Goal: Task Accomplishment & Management: Use online tool/utility

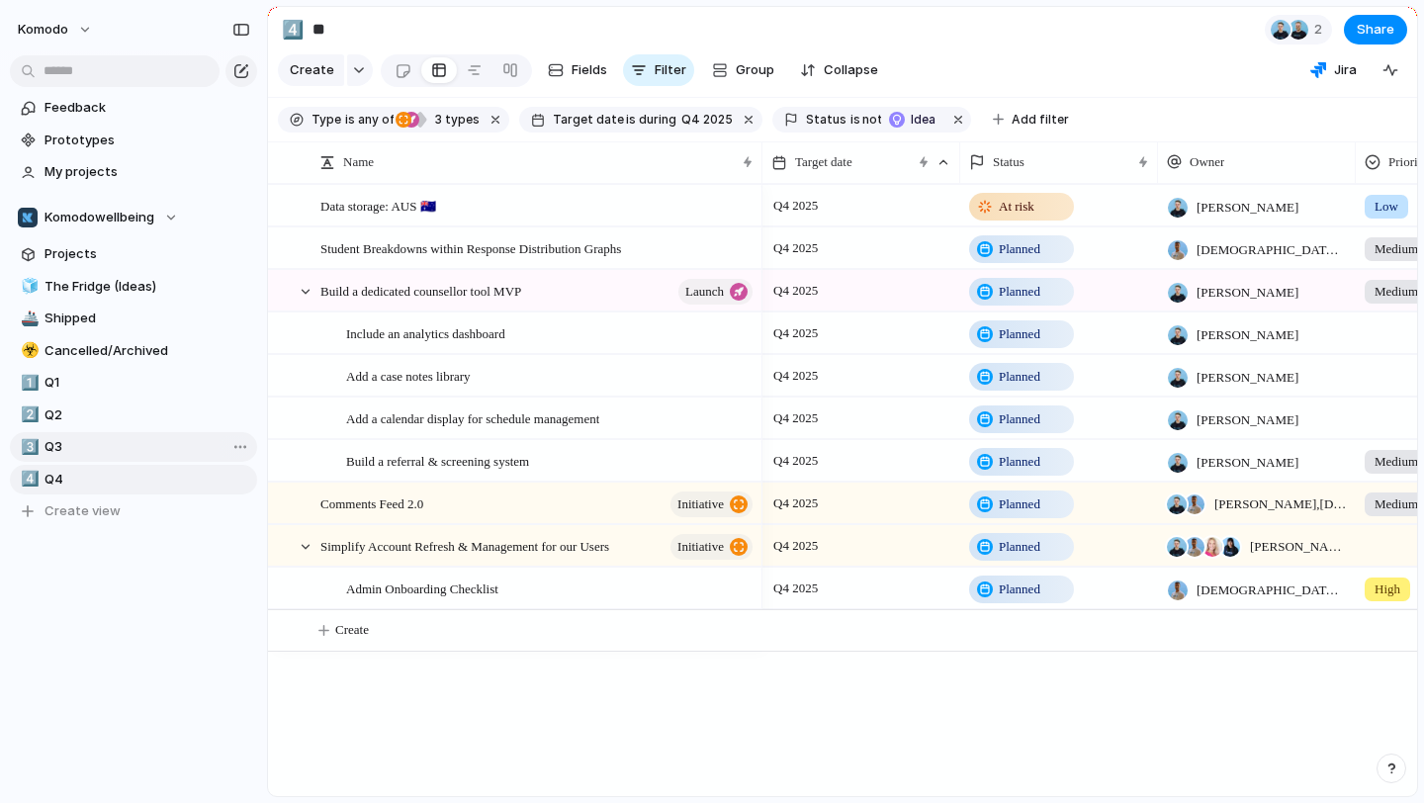
click at [141, 444] on span "Q3" at bounding box center [148, 447] width 206 height 20
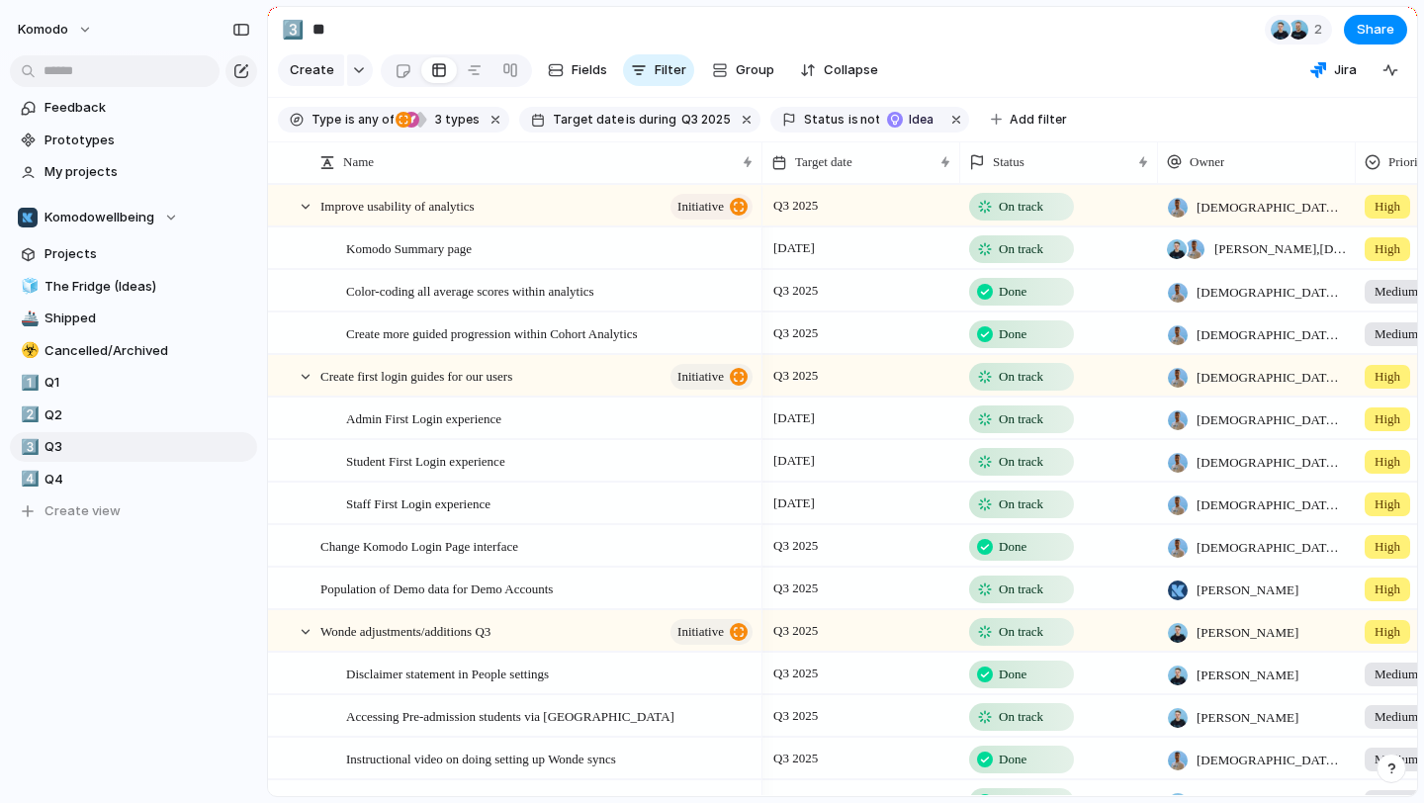
scroll to position [1, 0]
click at [76, 420] on span "Q2" at bounding box center [148, 416] width 206 height 20
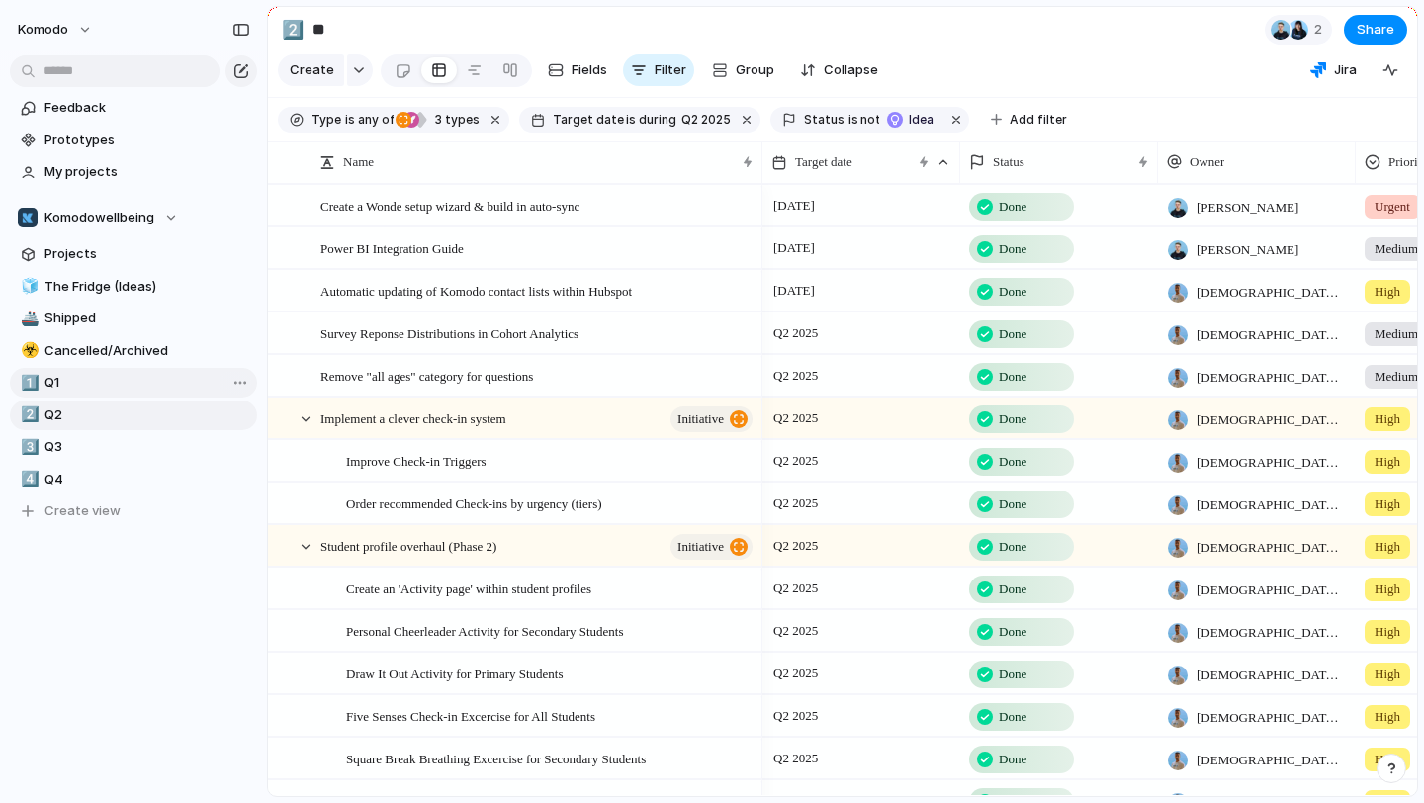
click at [95, 390] on span "Q1" at bounding box center [148, 383] width 206 height 20
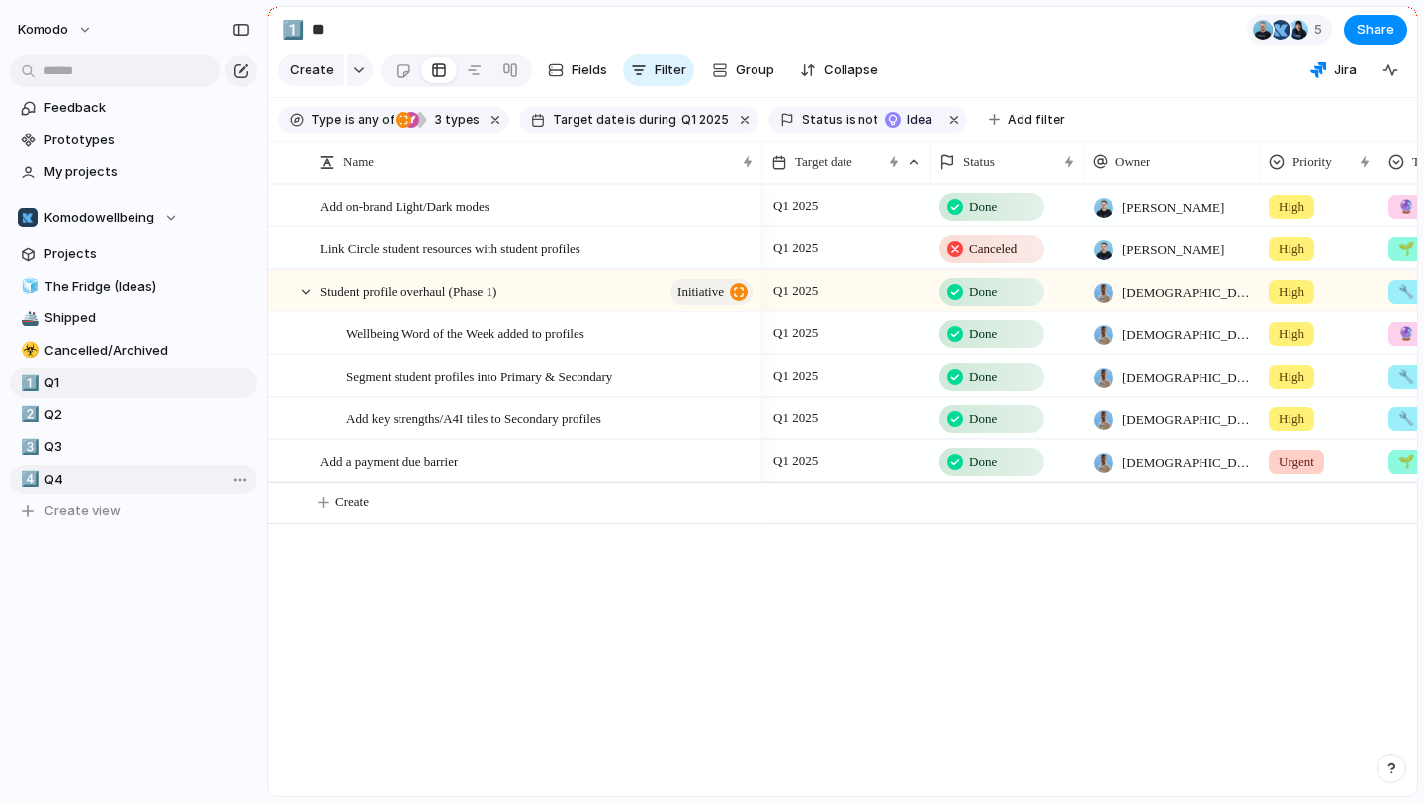
click at [115, 479] on span "Q4" at bounding box center [148, 480] width 206 height 20
type input "**"
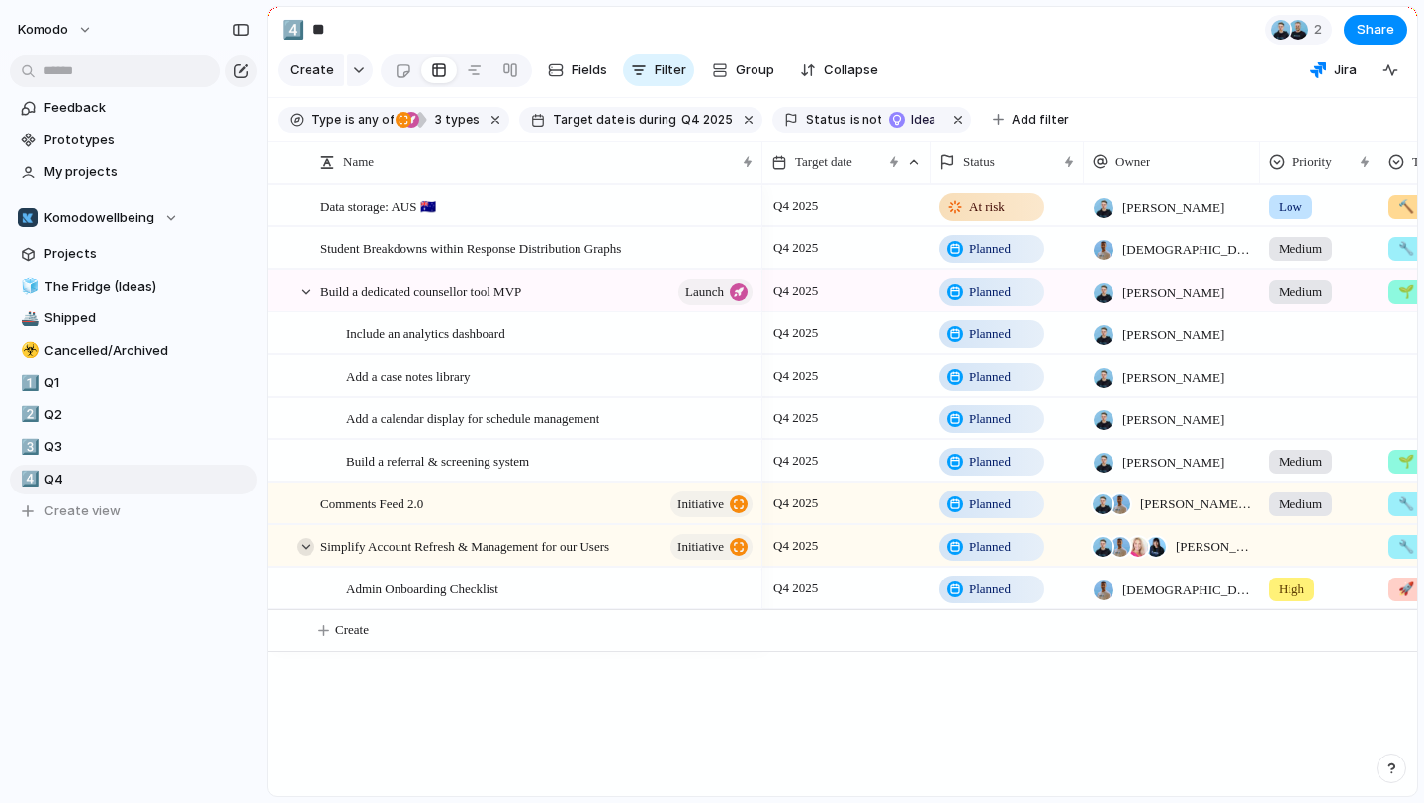
click at [305, 545] on div at bounding box center [306, 547] width 18 height 18
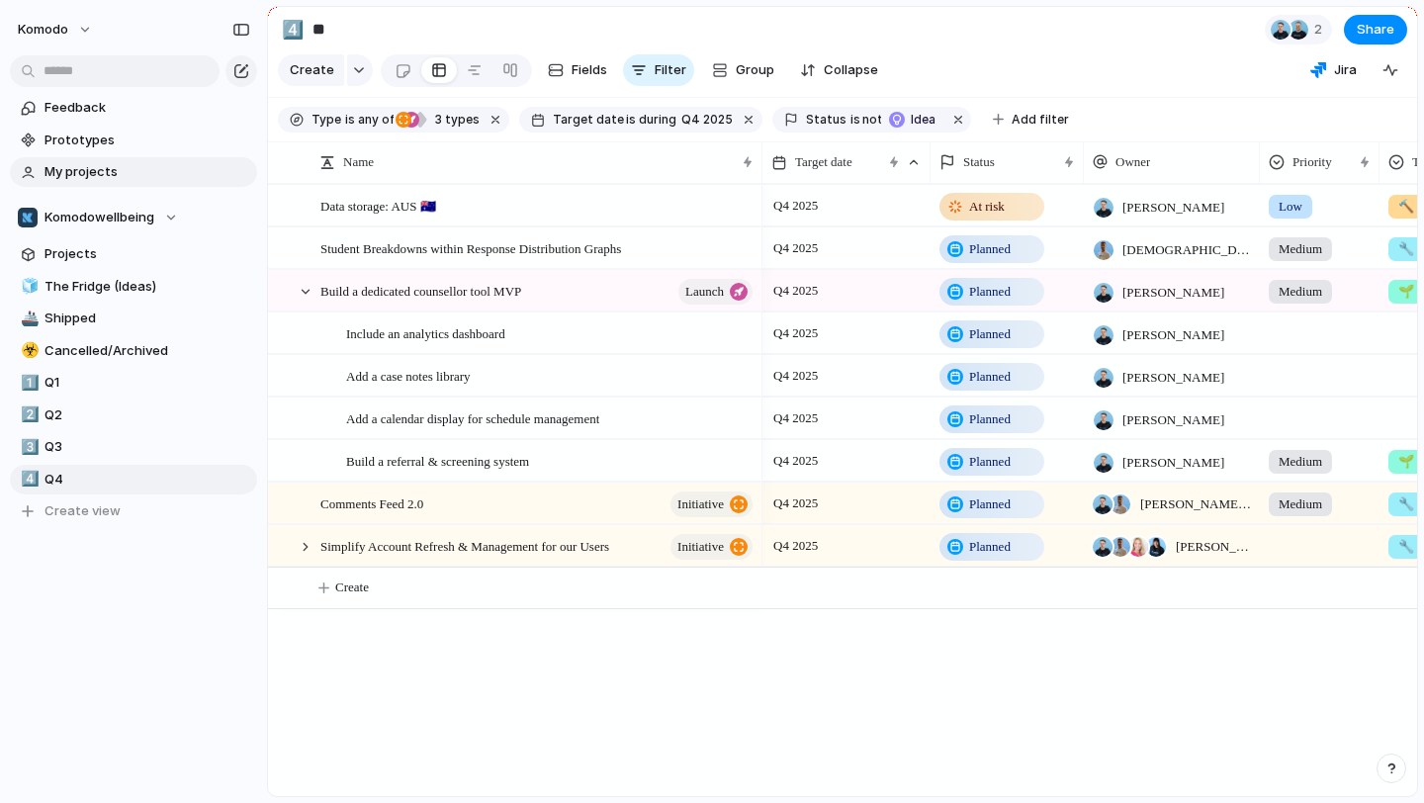
click at [116, 164] on span "My projects" at bounding box center [148, 172] width 206 height 20
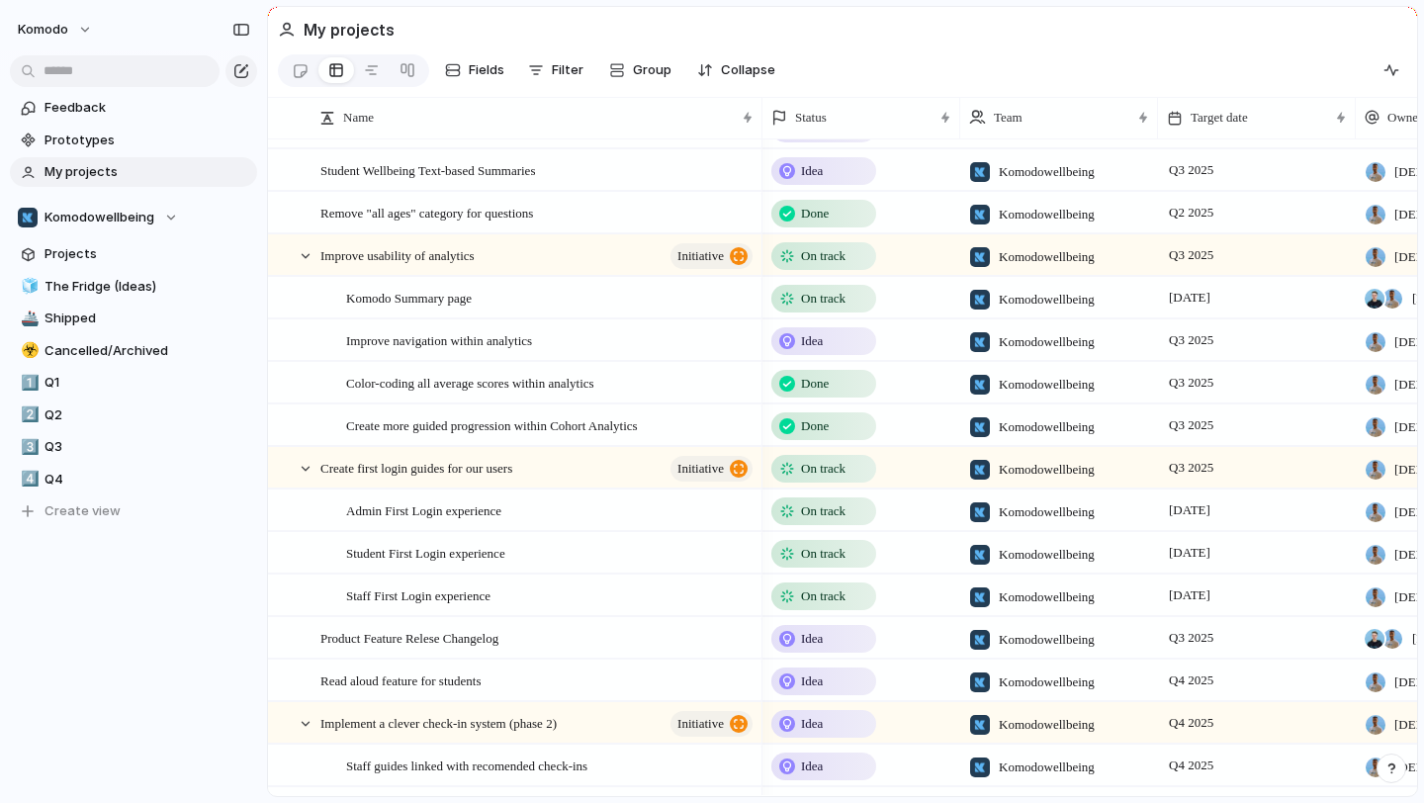
scroll to position [1556, 0]
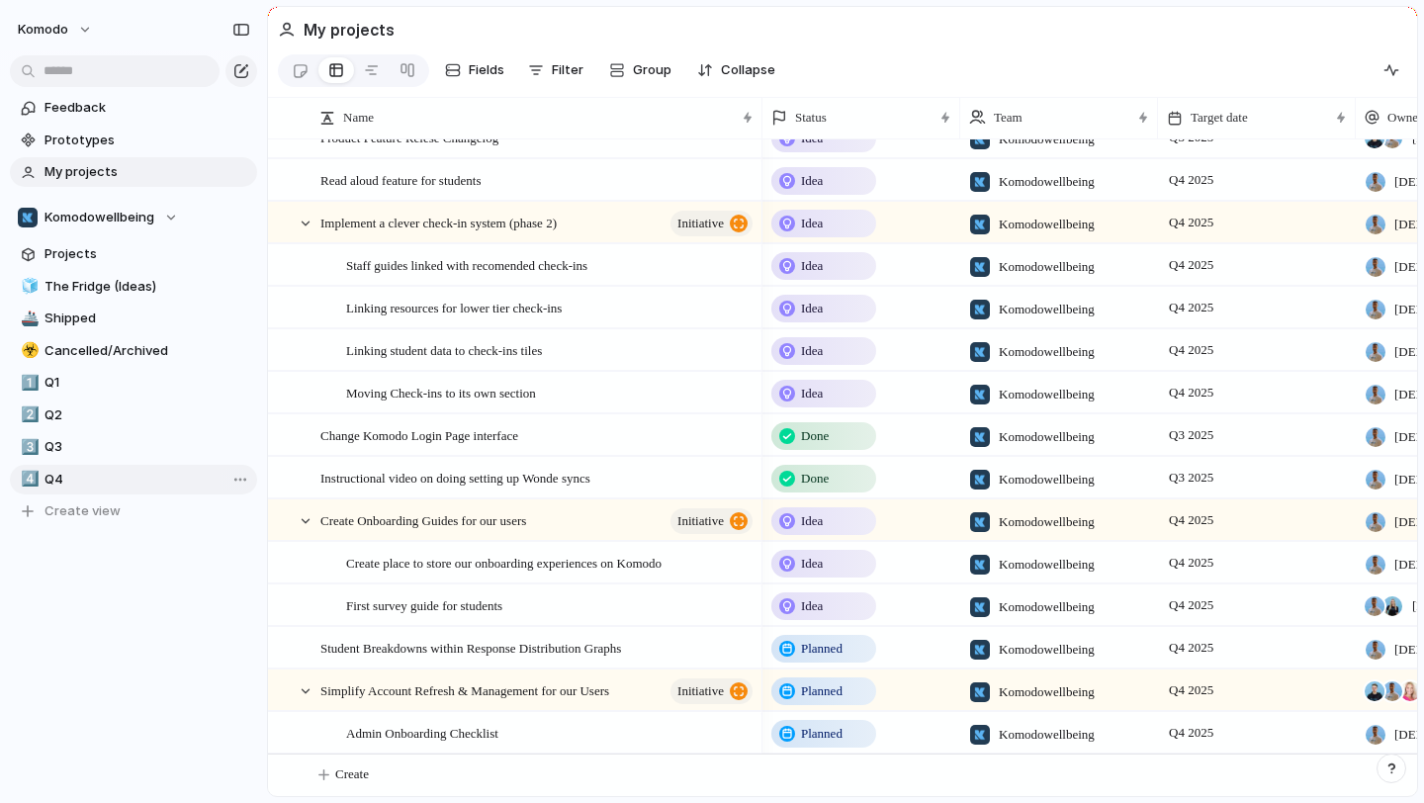
click at [81, 476] on span "Q4" at bounding box center [148, 480] width 206 height 20
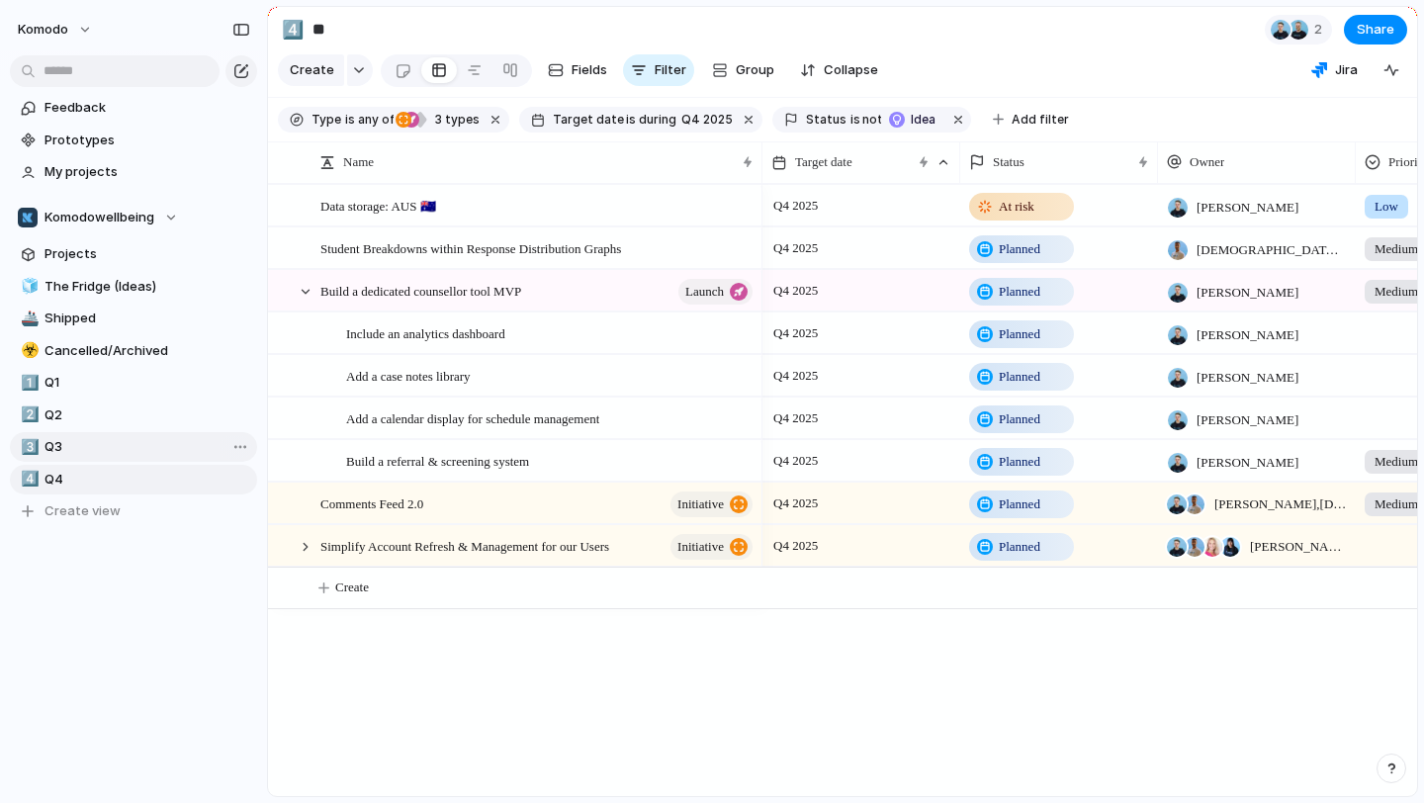
click at [139, 439] on span "Q3" at bounding box center [148, 447] width 206 height 20
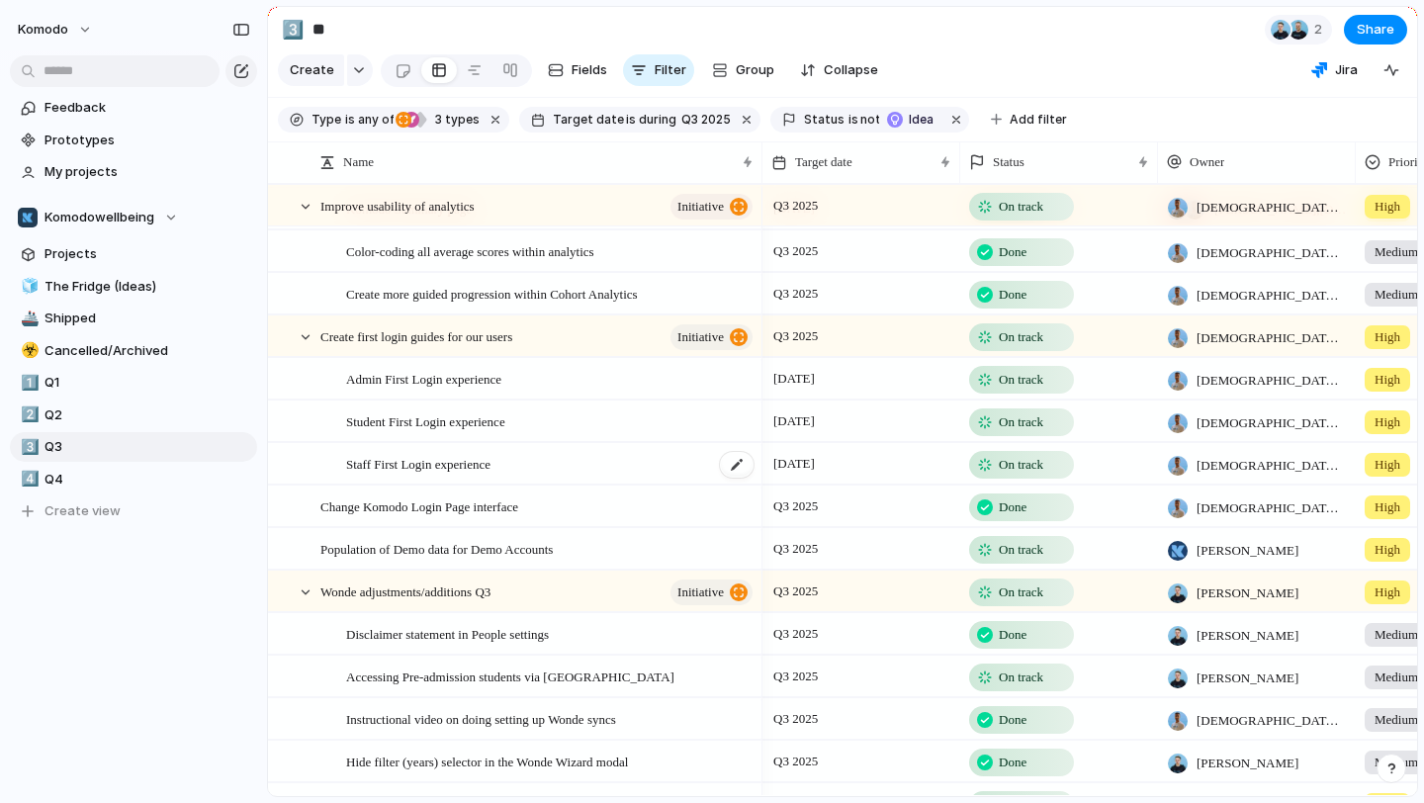
scroll to position [21, 0]
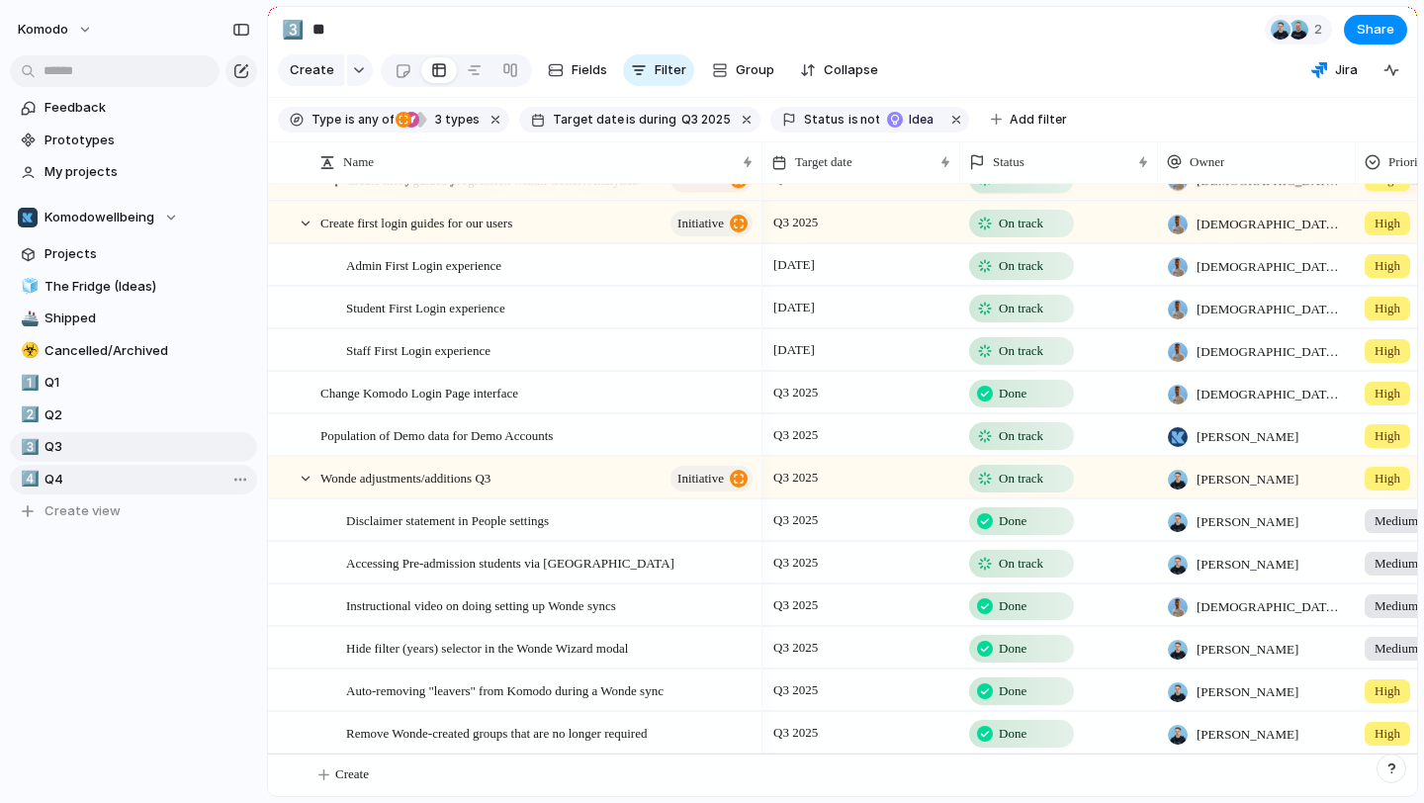
click at [143, 492] on link "4️⃣ Q4" at bounding box center [133, 480] width 247 height 30
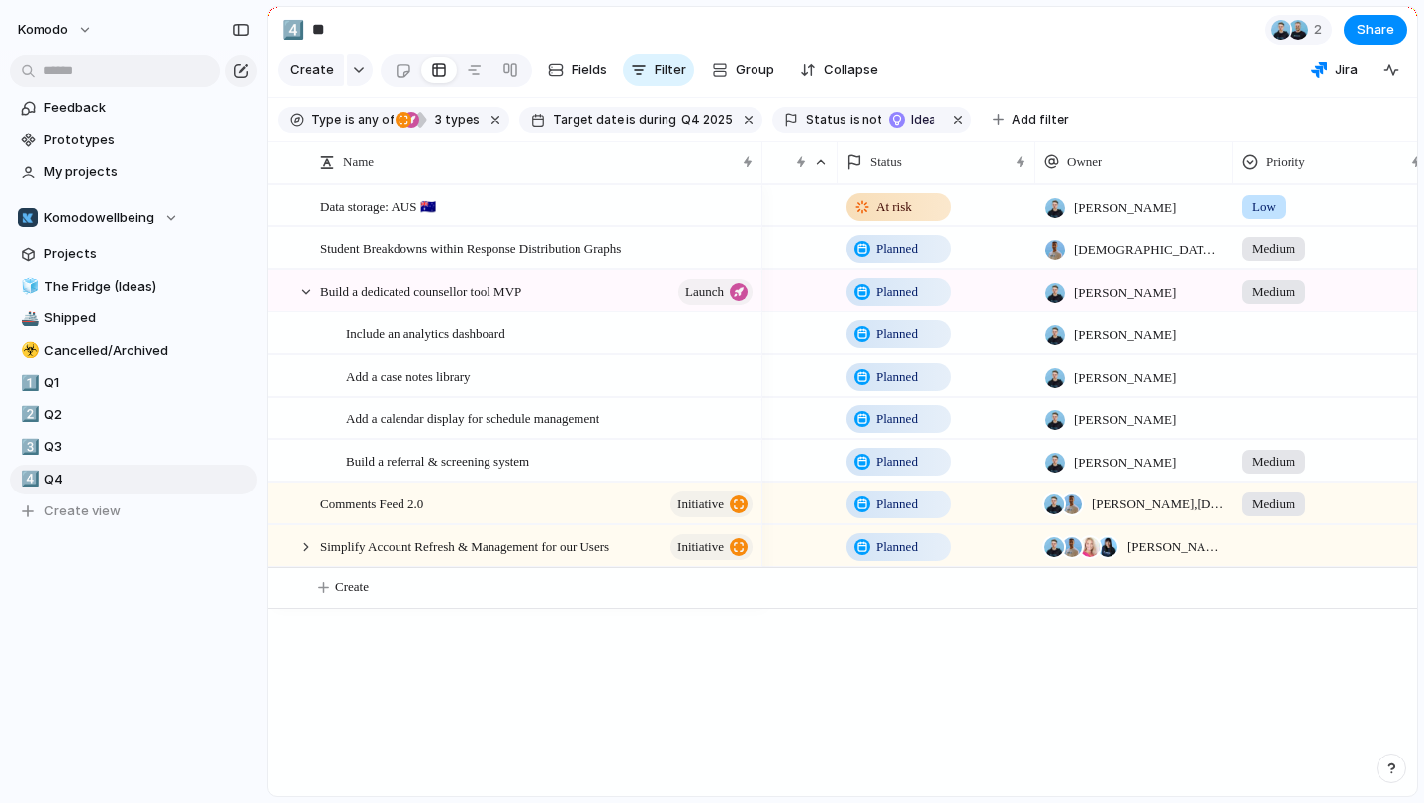
scroll to position [0, 176]
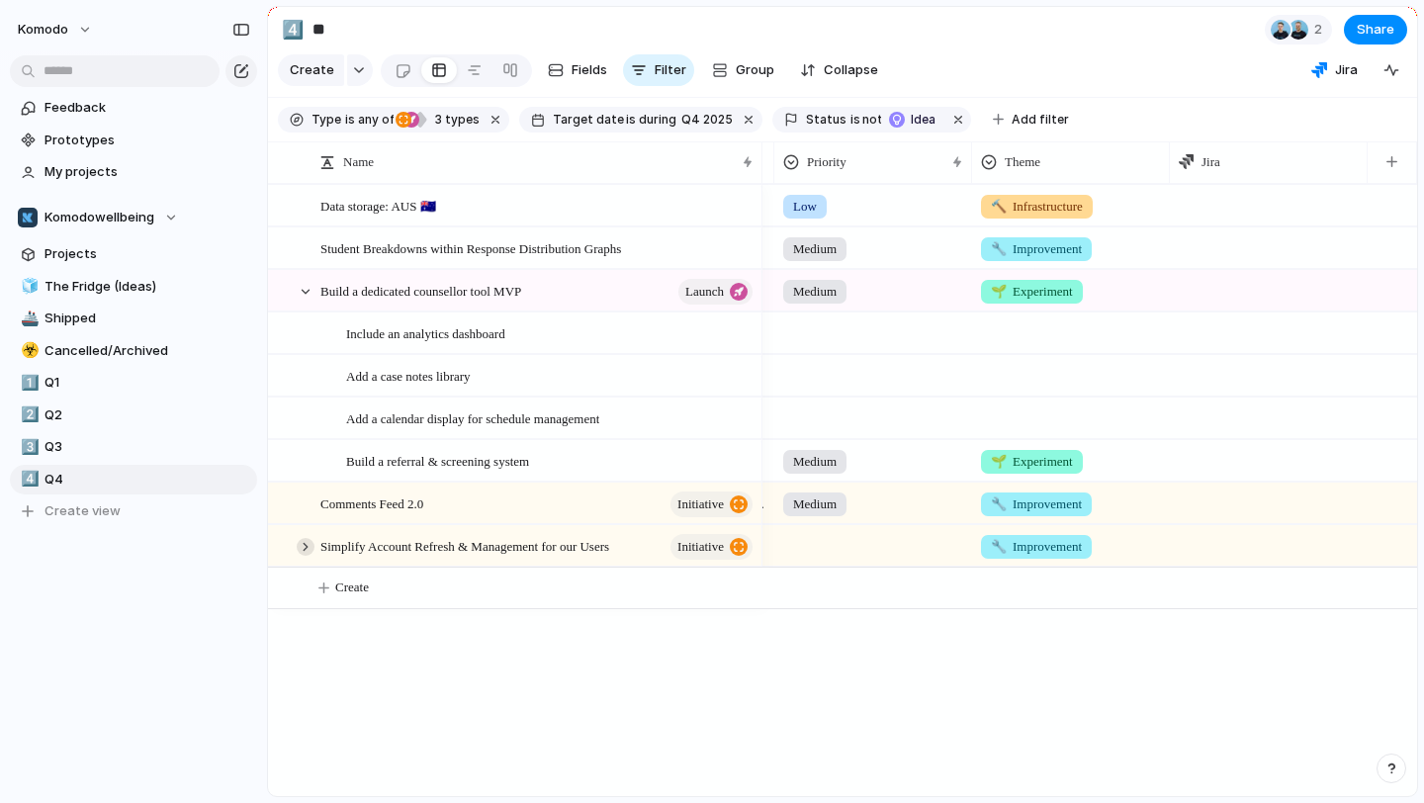
click at [304, 547] on div at bounding box center [306, 547] width 18 height 18
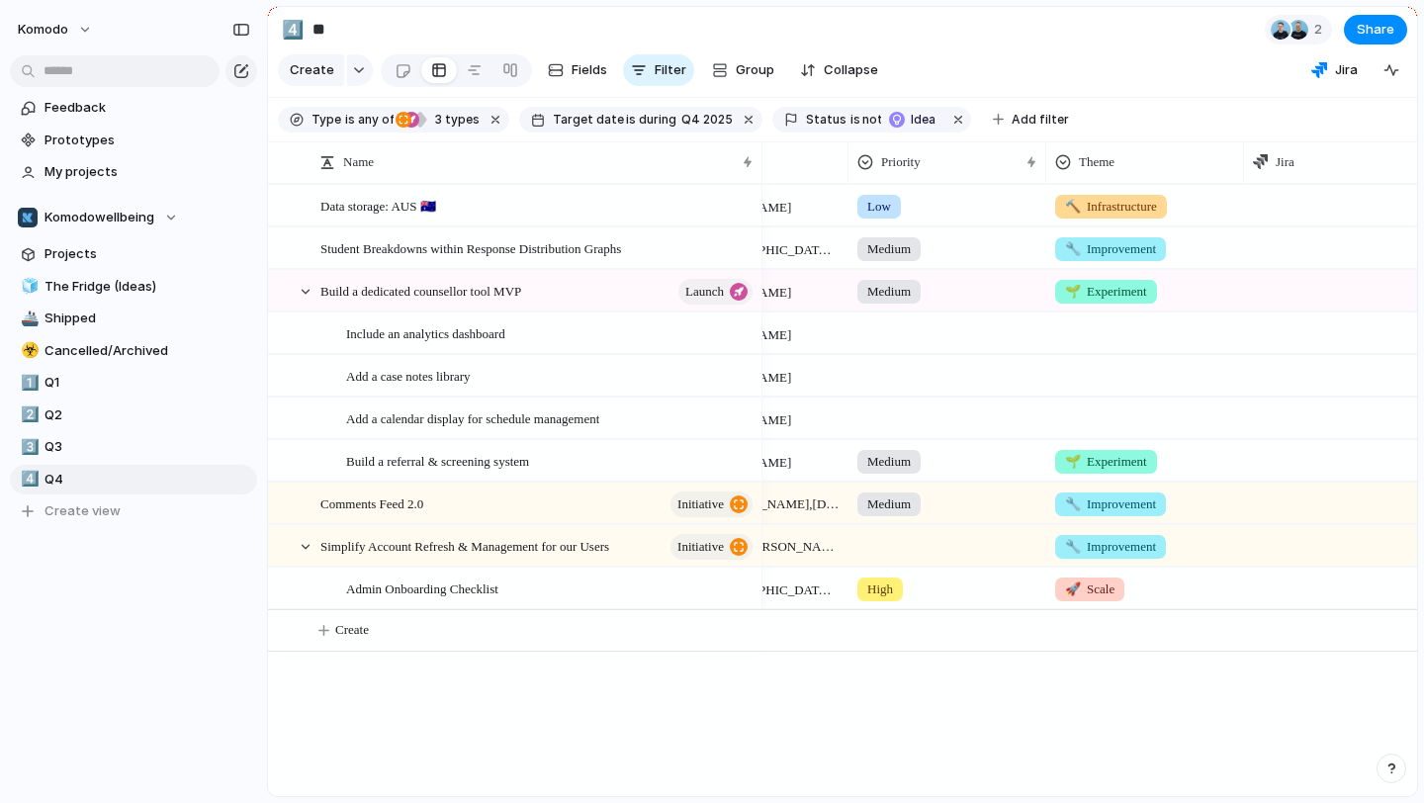
scroll to position [0, 306]
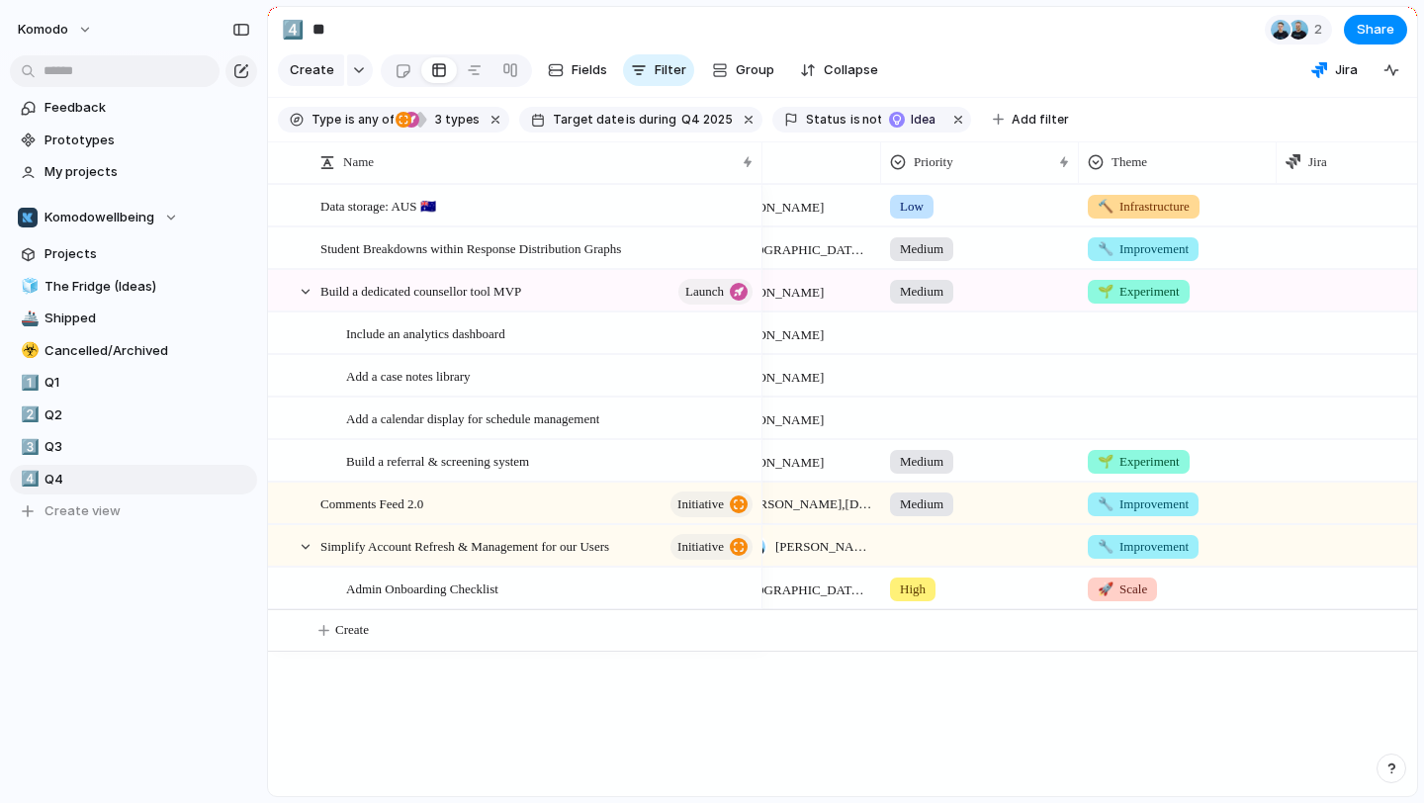
click at [926, 551] on div at bounding box center [980, 542] width 196 height 33
click at [952, 665] on li "High" at bounding box center [966, 662] width 161 height 34
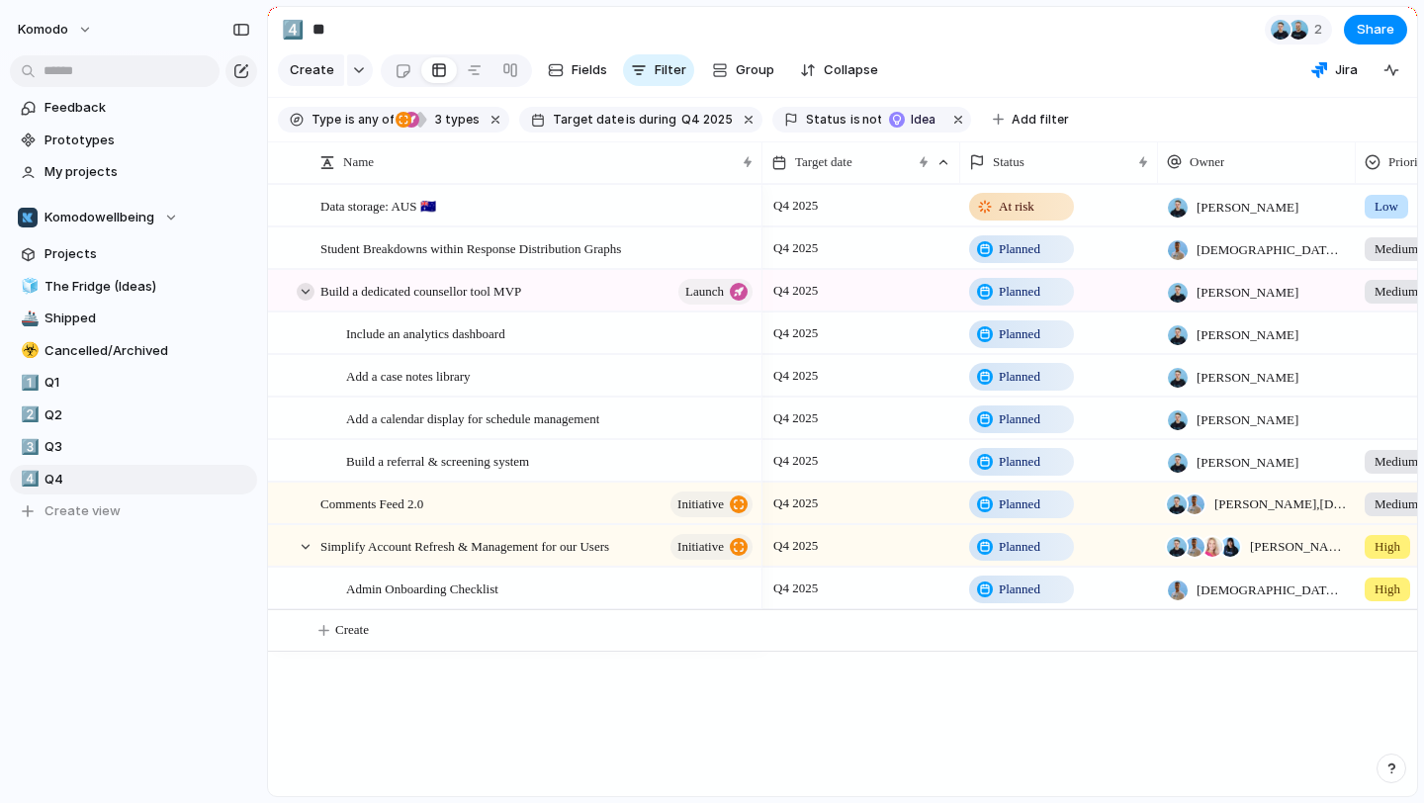
click at [310, 283] on div at bounding box center [306, 292] width 18 height 18
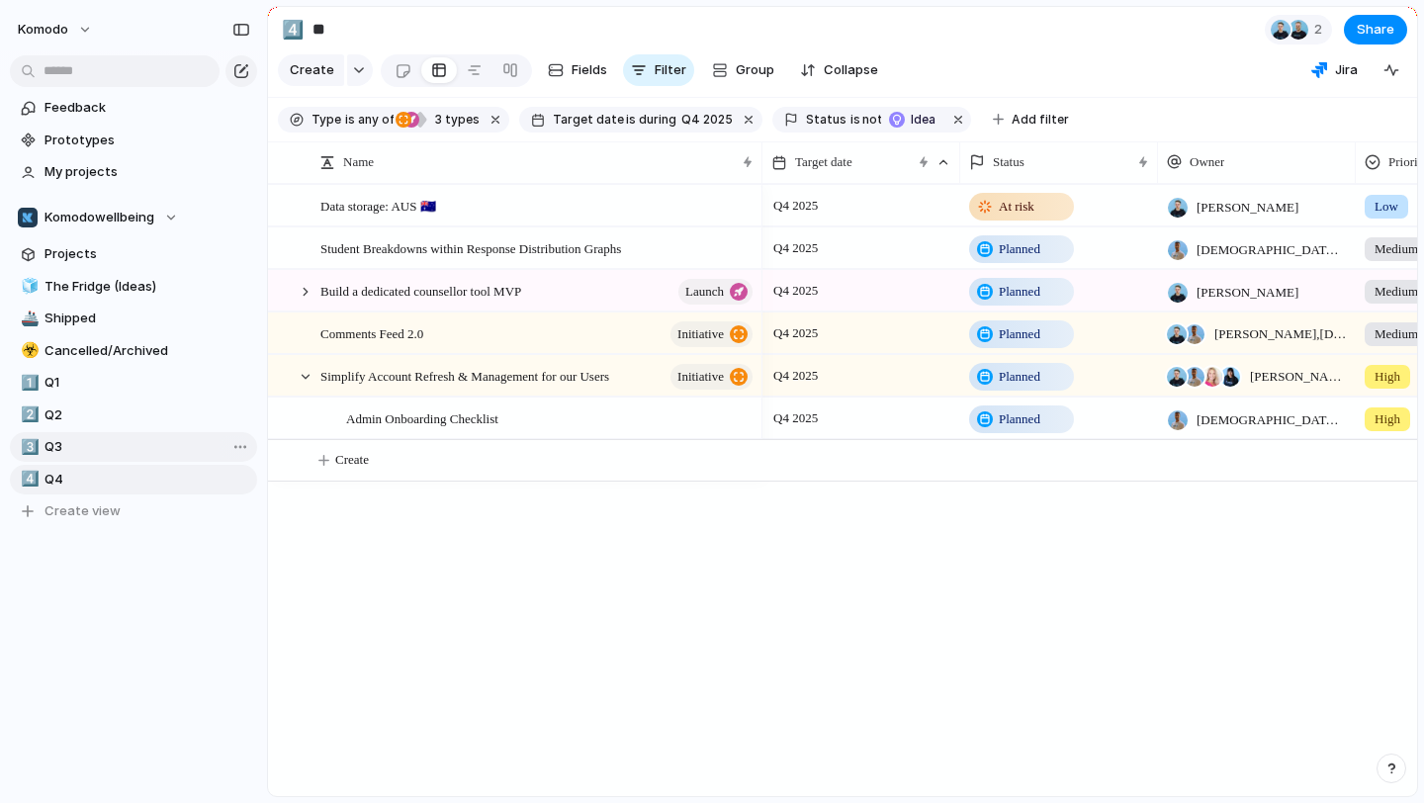
click at [140, 443] on span "Q3" at bounding box center [148, 447] width 206 height 20
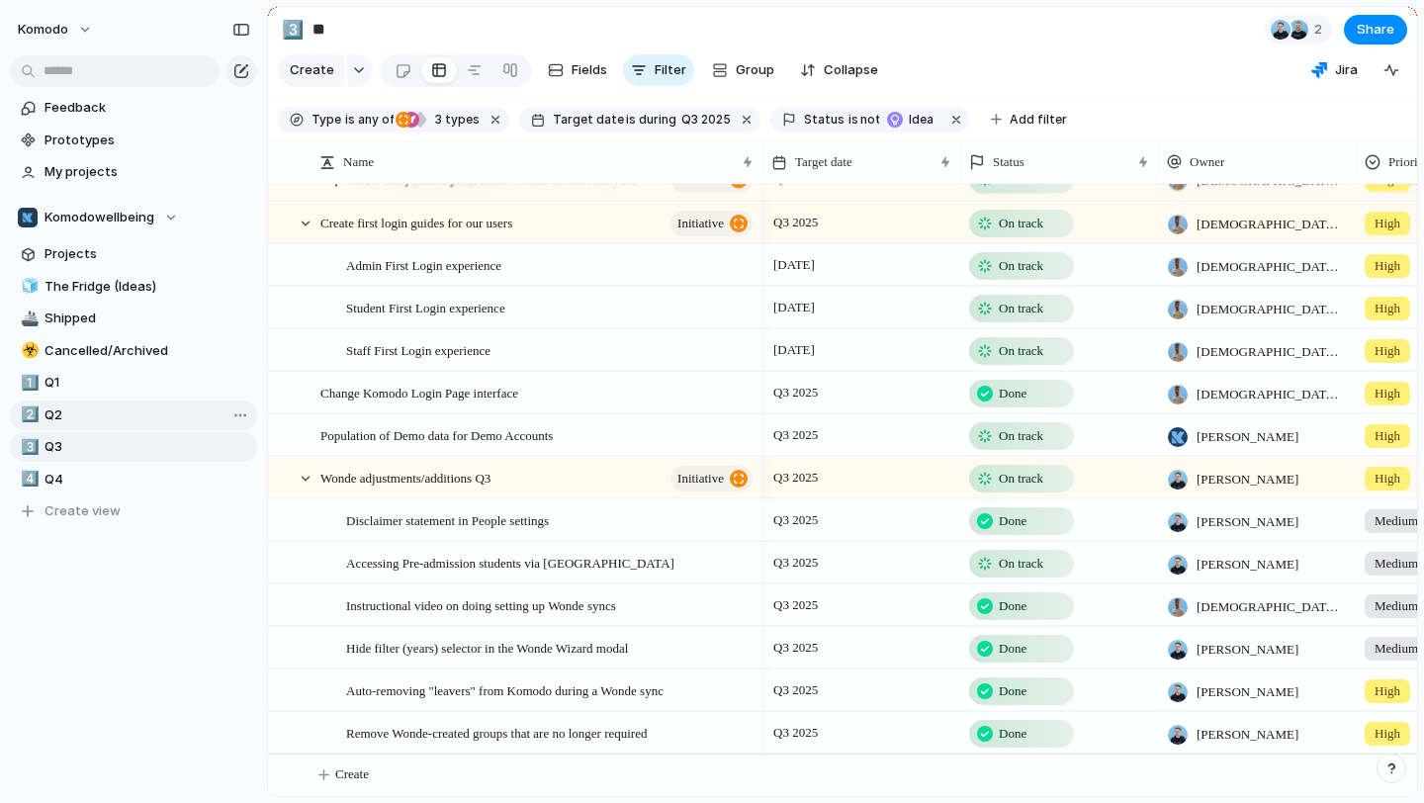
click at [114, 412] on span "Q2" at bounding box center [148, 416] width 206 height 20
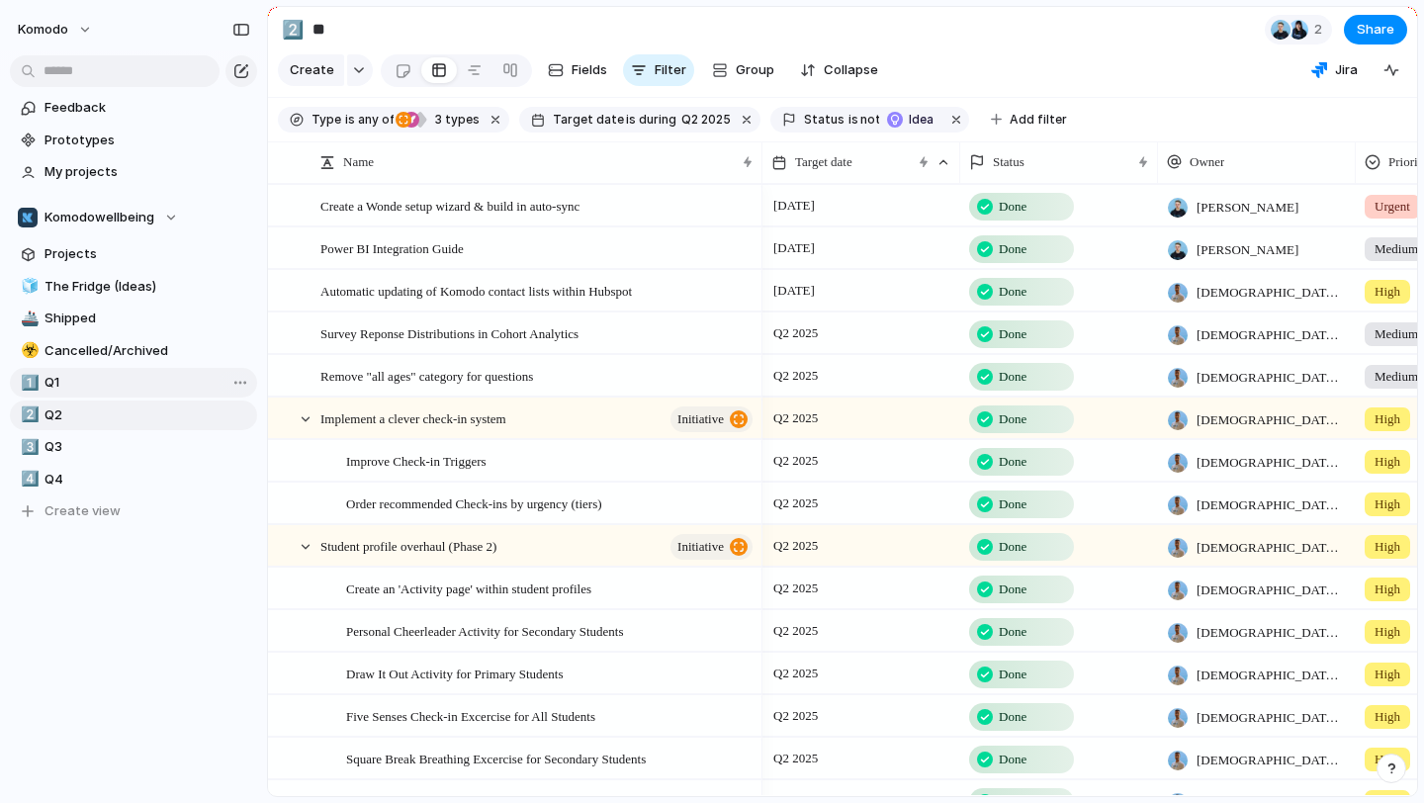
click at [119, 395] on link "1️⃣ Q1" at bounding box center [133, 383] width 247 height 30
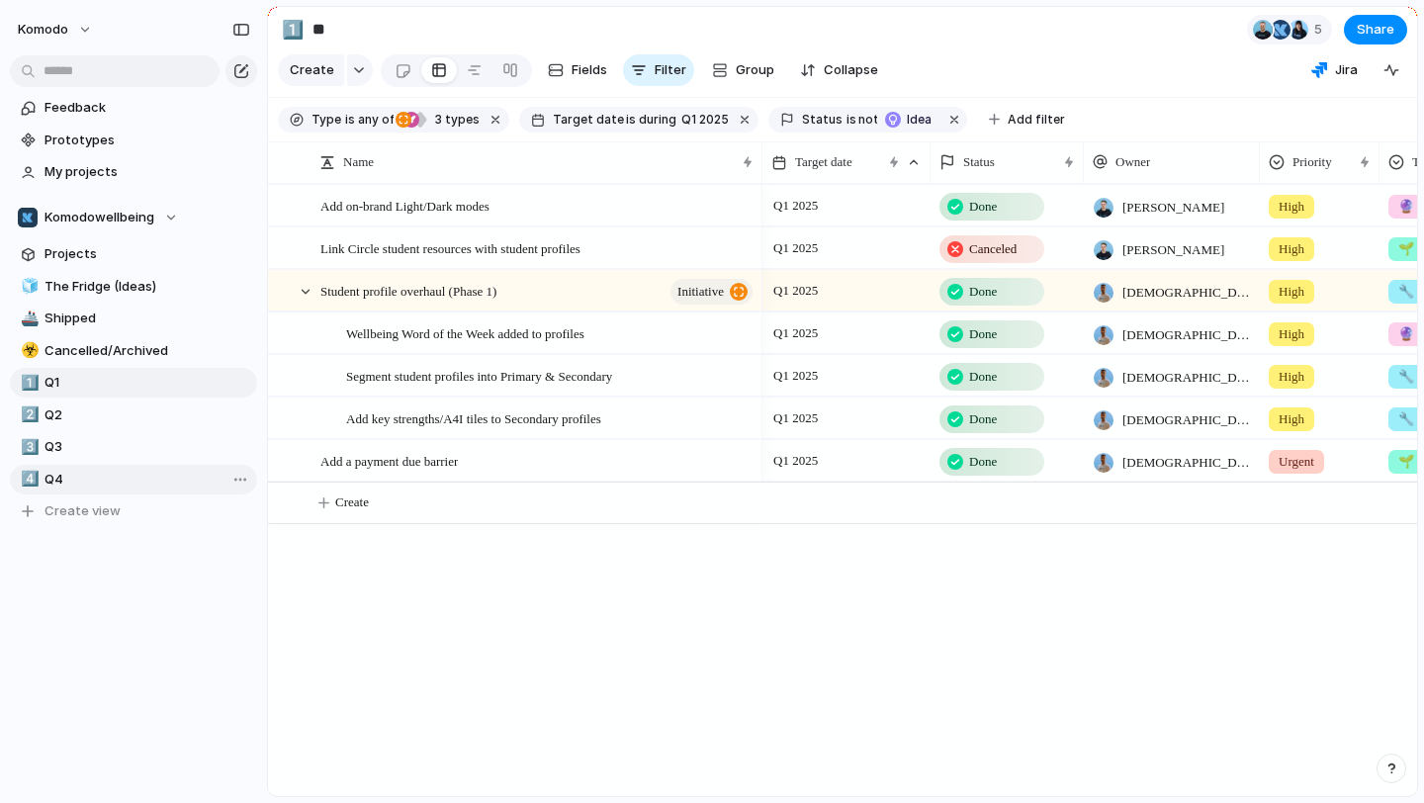
click at [125, 477] on span "Q4" at bounding box center [148, 480] width 206 height 20
type input "**"
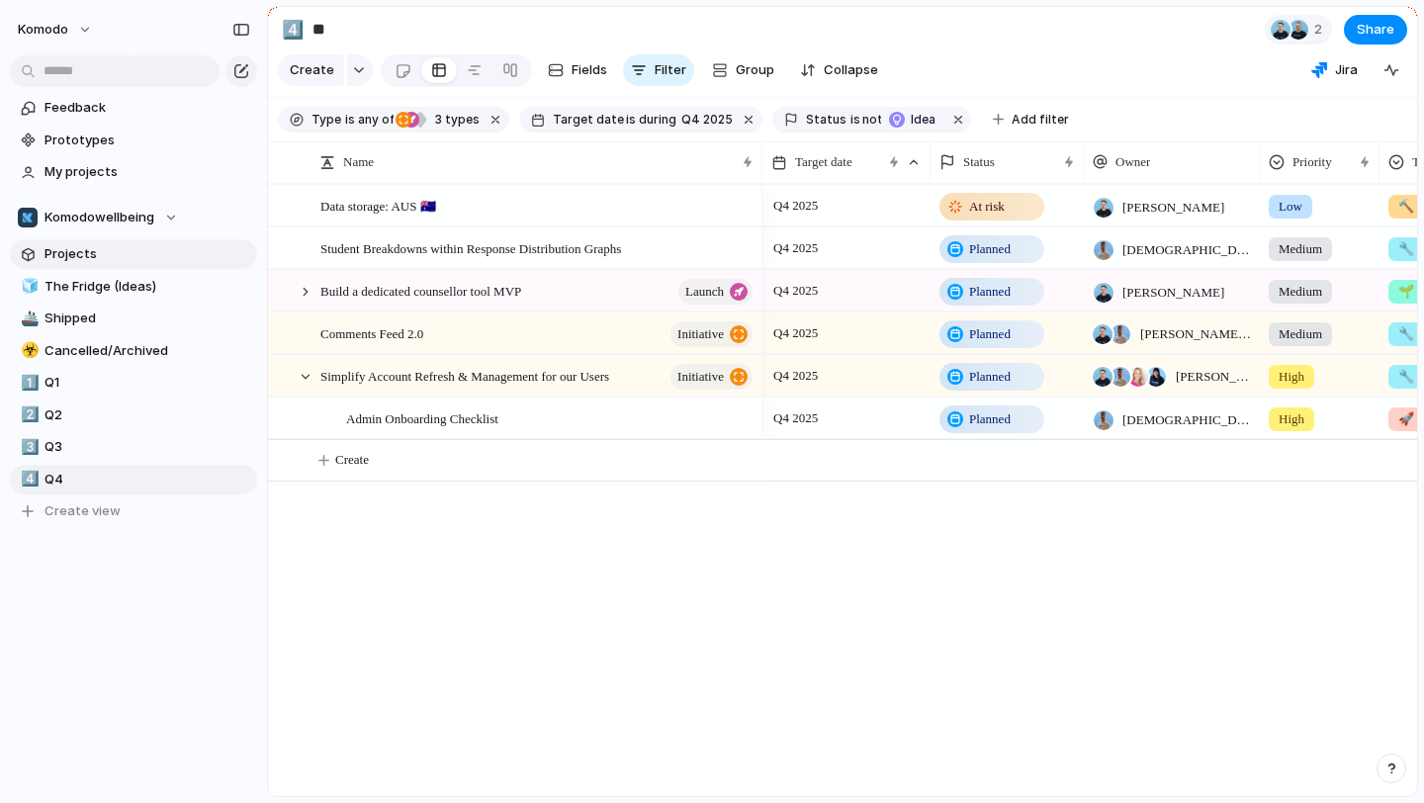
click at [116, 246] on span "Projects" at bounding box center [148, 254] width 206 height 20
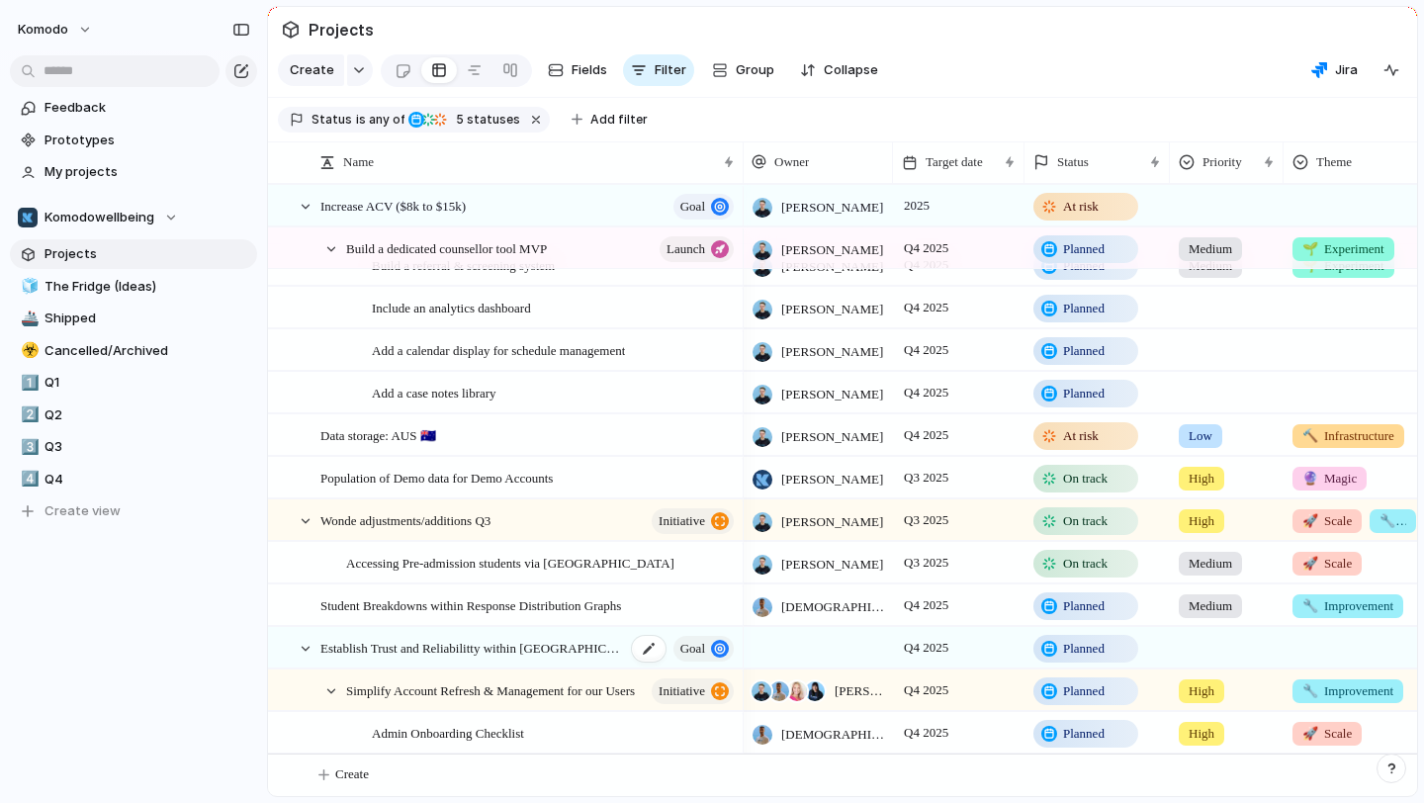
click at [495, 646] on span "Establish Trust and Reliabilitty within [GEOGRAPHIC_DATA]" at bounding box center [473, 647] width 306 height 23
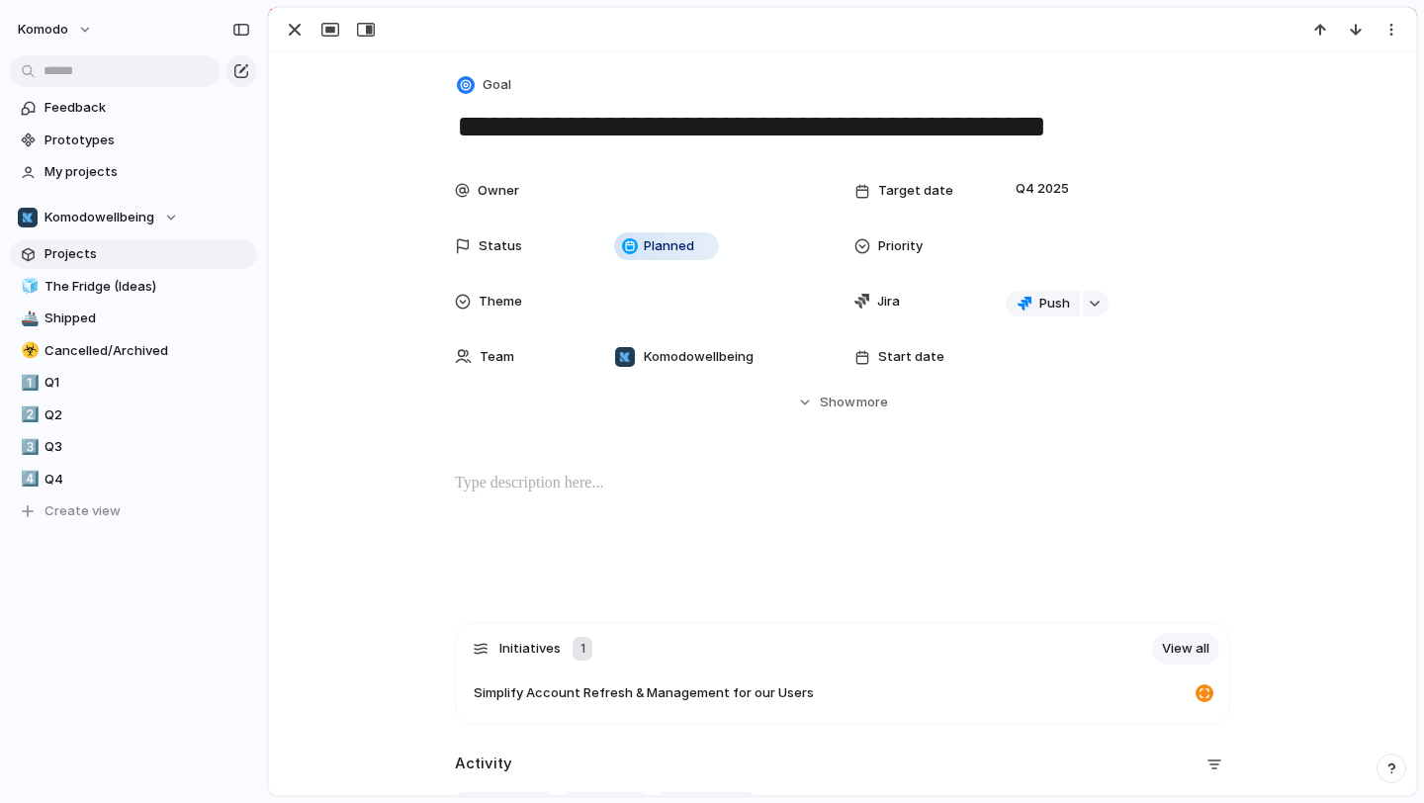
click at [827, 144] on textarea "**********" at bounding box center [842, 127] width 775 height 42
click at [855, 133] on textarea "**********" at bounding box center [842, 127] width 775 height 42
type textarea "**********"
click at [300, 23] on div "button" at bounding box center [295, 30] width 24 height 24
